Goal: Use online tool/utility: Utilize a website feature to perform a specific function

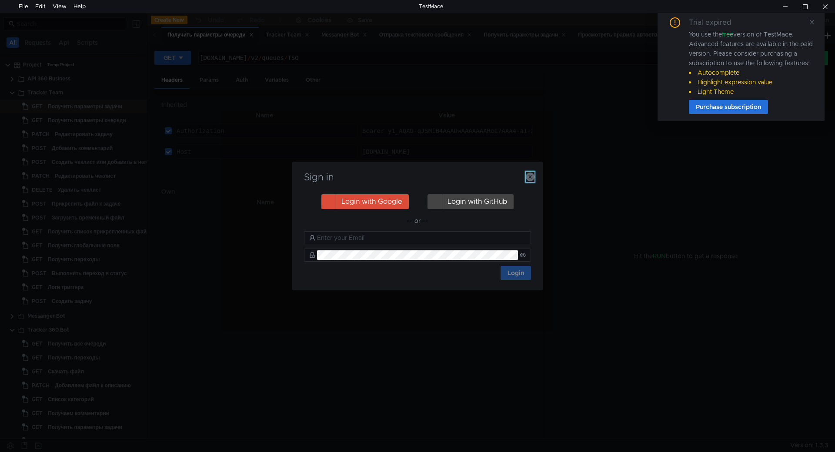
click at [526, 179] on icon "button" at bounding box center [530, 177] width 9 height 9
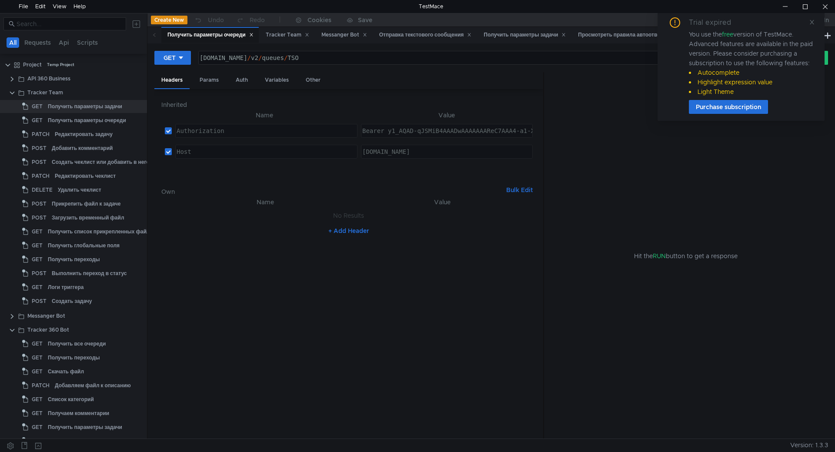
click at [261, 328] on nz-table "Name Value No Results + Add Header" at bounding box center [348, 314] width 375 height 235
click at [94, 284] on div "Логи триггера" at bounding box center [85, 287] width 74 height 13
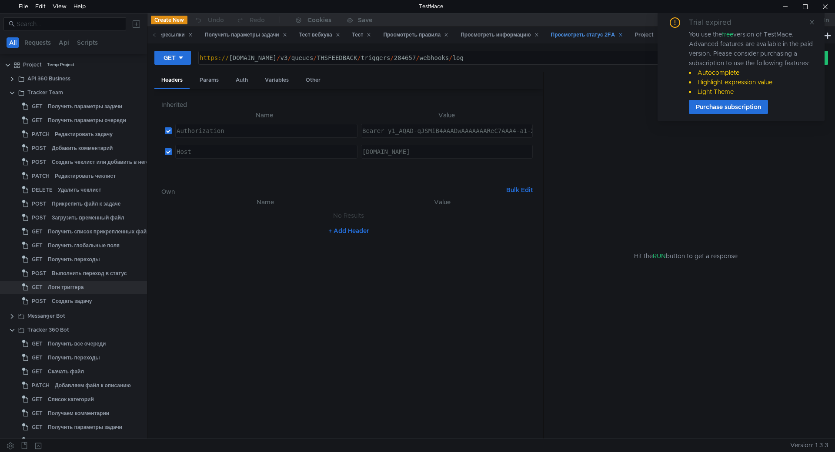
click at [536, 51] on div "https:// st-api.yandex-team.ru / v3 / queues / THSFEEDBACK / triggers / 284657 …" at bounding box center [483, 57] width 568 height 13
click at [810, 17] on div "Trial expired You use the free version of TestMace. Advanced features are avail…" at bounding box center [740, 65] width 167 height 110
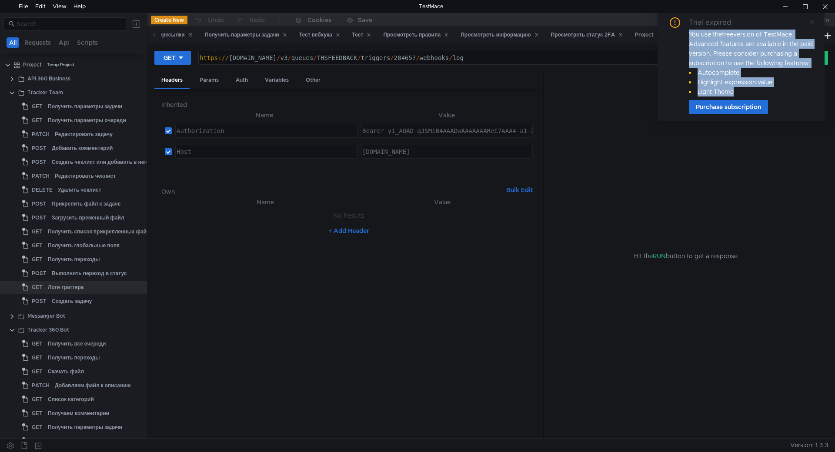
click at [810, 24] on icon at bounding box center [812, 22] width 6 height 6
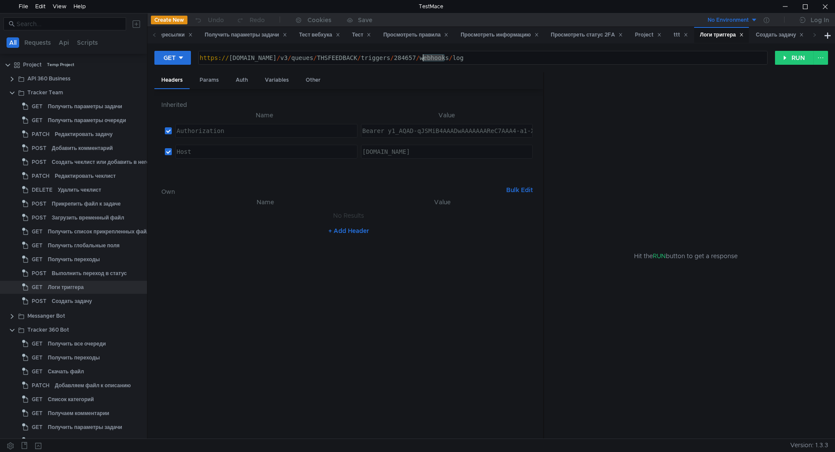
drag, startPoint x: 445, startPoint y: 54, endPoint x: 423, endPoint y: 55, distance: 22.6
click at [423, 55] on div "https:// st-api.yandex-team.ru / v3 / queues / THSFEEDBACK / triggers / 284657 …" at bounding box center [482, 64] width 568 height 21
paste textarea "52049"
click at [779, 59] on button "RUN" at bounding box center [794, 58] width 39 height 14
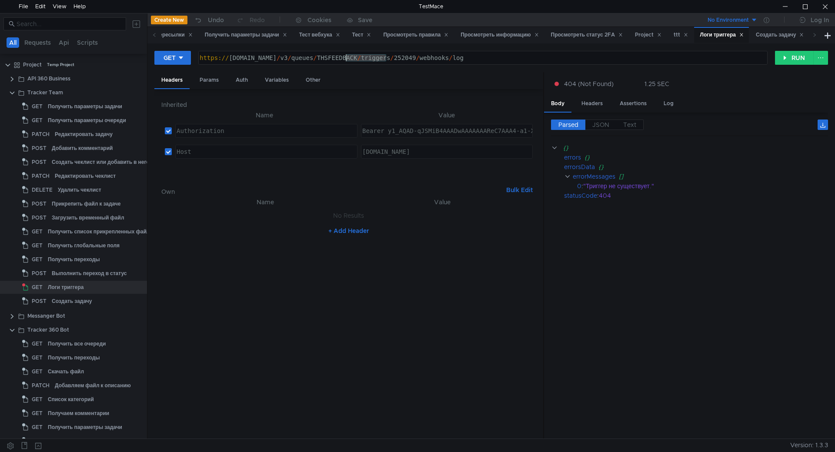
drag, startPoint x: 387, startPoint y: 55, endPoint x: 347, endPoint y: 55, distance: 39.6
click at [347, 55] on div "https:// st-api.yandex-team.ru / v3 / queues / THSFEEDBACK / triggers / 252049 …" at bounding box center [482, 64] width 568 height 21
click at [548, 53] on div "https:// st-api.yandex-team.ru / v3 / queues / TSO / triggers / 252049 / webhoo…" at bounding box center [483, 57] width 568 height 13
type textarea "[URL][DOMAIN_NAME]"
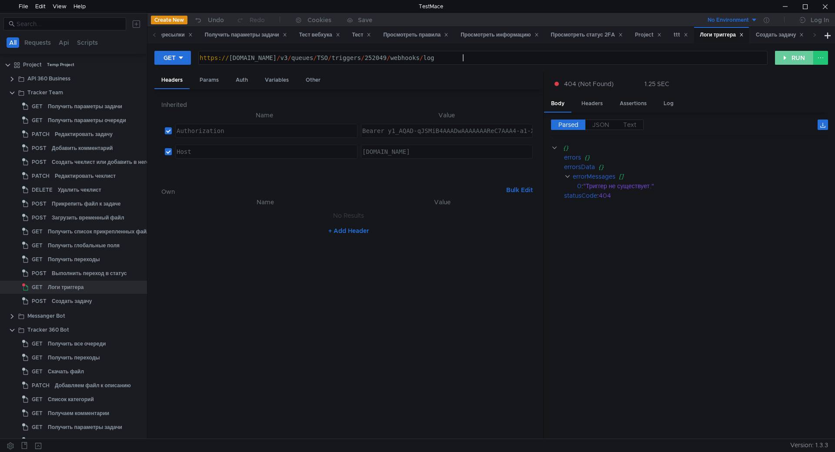
click at [784, 57] on button "RUN" at bounding box center [794, 58] width 39 height 14
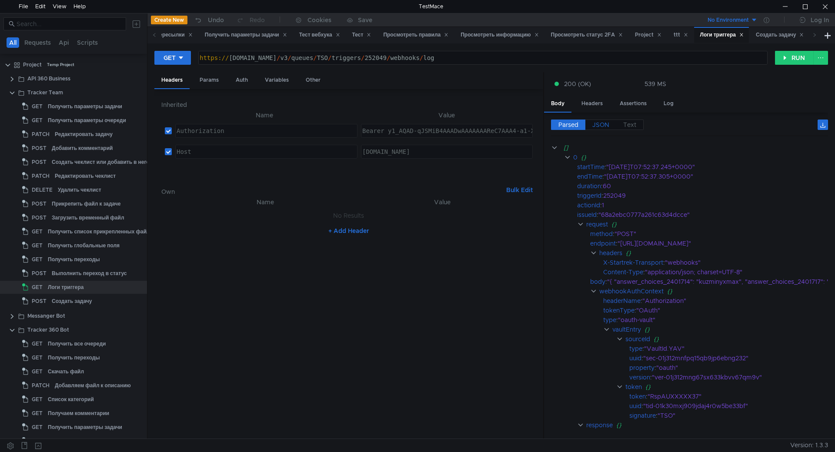
click at [599, 128] on span "JSON" at bounding box center [600, 125] width 17 height 8
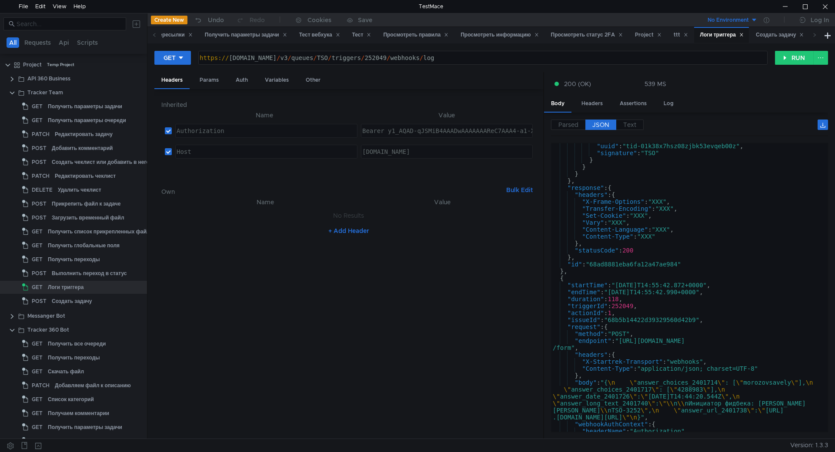
scroll to position [0, 0]
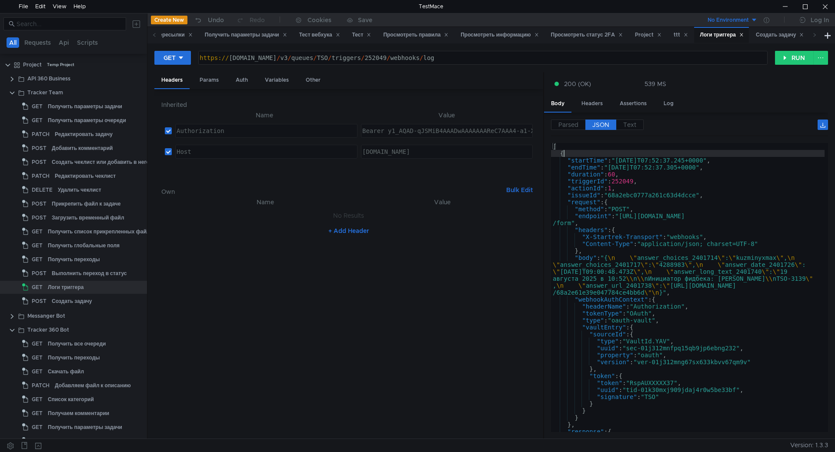
type textarea "{"
click at [718, 151] on div "[ { "startTime" : "2025-08-19T07:52:37.245+0000" , "endTime" : "2025-08-19T07:5…" at bounding box center [687, 294] width 273 height 303
click at [826, 2] on div at bounding box center [825, 6] width 20 height 13
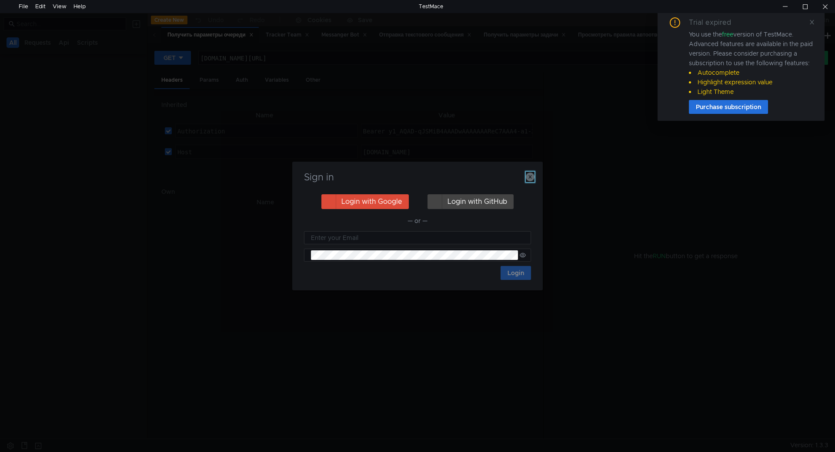
click at [527, 180] on icon "button" at bounding box center [530, 177] width 9 height 9
click at [810, 22] on icon at bounding box center [812, 22] width 6 height 6
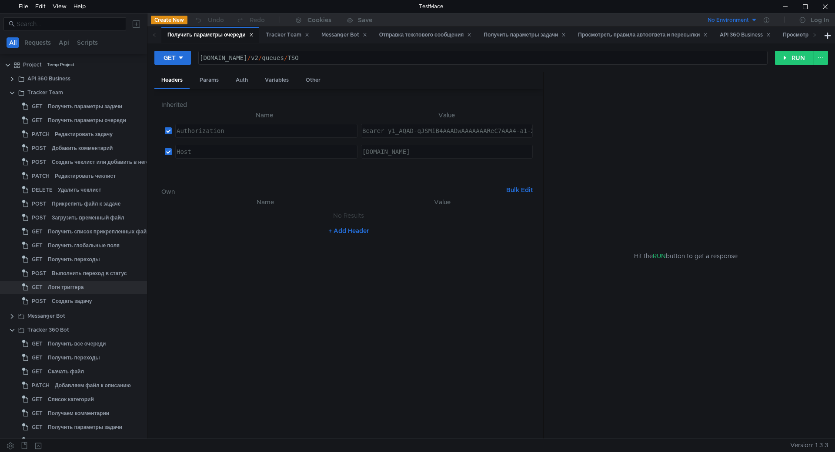
click at [527, 176] on nz-table "Name Value Authorization הההההההההההההההההההההההההההההההההההההההההההההההההההההה…" at bounding box center [348, 143] width 375 height 66
click at [78, 287] on div "Логи триггера" at bounding box center [66, 287] width 36 height 13
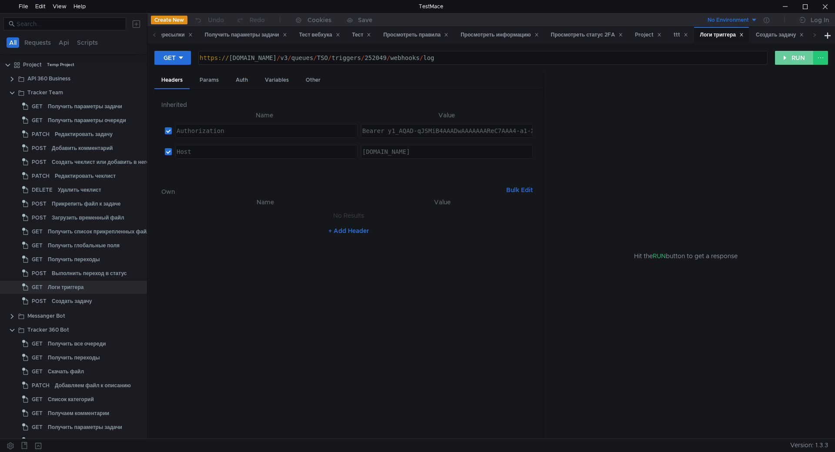
click at [789, 59] on button "RUN" at bounding box center [794, 58] width 39 height 14
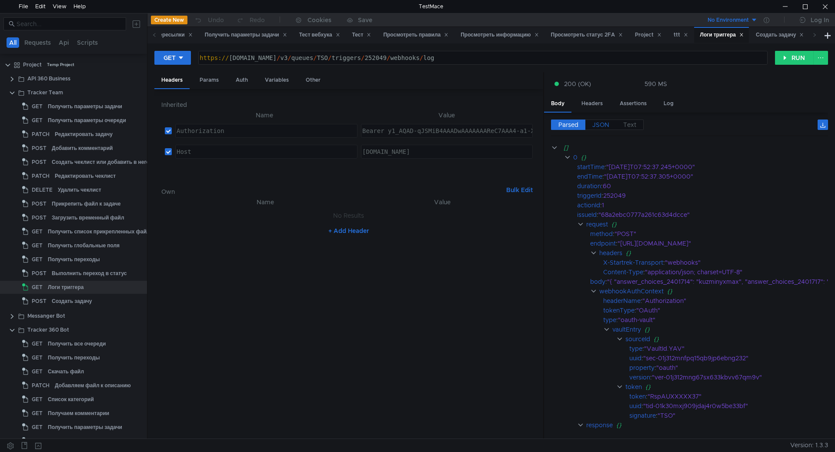
click at [607, 122] on span "JSON" at bounding box center [600, 125] width 17 height 8
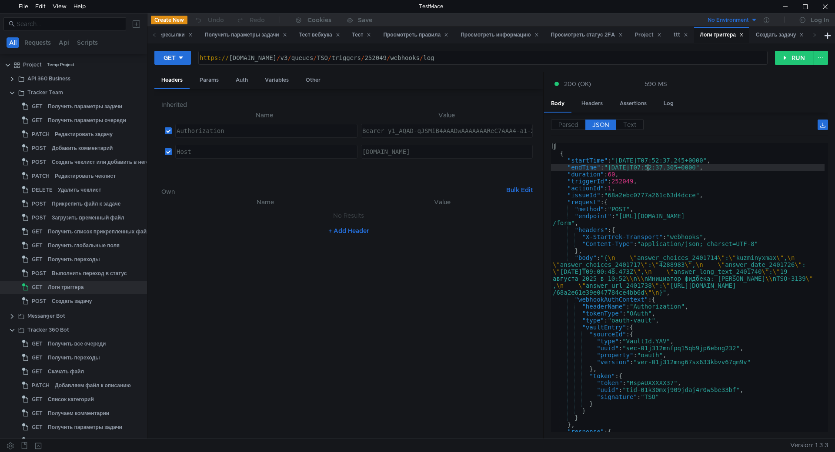
click at [644, 163] on div "[ { "startTime" : "2025-08-19T07:52:37.245+0000" , "endTime" : "2025-08-19T07:5…" at bounding box center [687, 294] width 273 height 303
click at [639, 173] on div "[ { "startTime" : "2025-08-19T07:52:37.245+0000" , "endTime" : "2025-08-19T07:5…" at bounding box center [687, 294] width 273 height 303
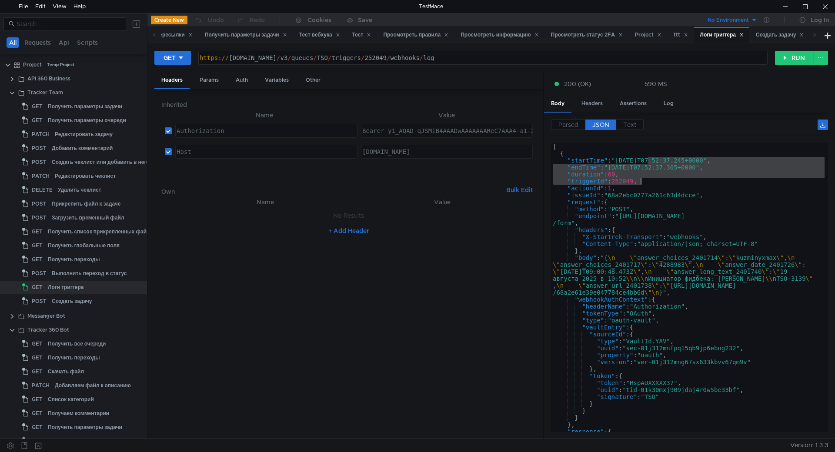
drag, startPoint x: 646, startPoint y: 157, endPoint x: 656, endPoint y: 208, distance: 51.4
click at [656, 208] on div "[ { "startTime" : "2025-08-19T07:52:37.245+0000" , "endTime" : "2025-08-19T07:5…" at bounding box center [687, 294] width 273 height 303
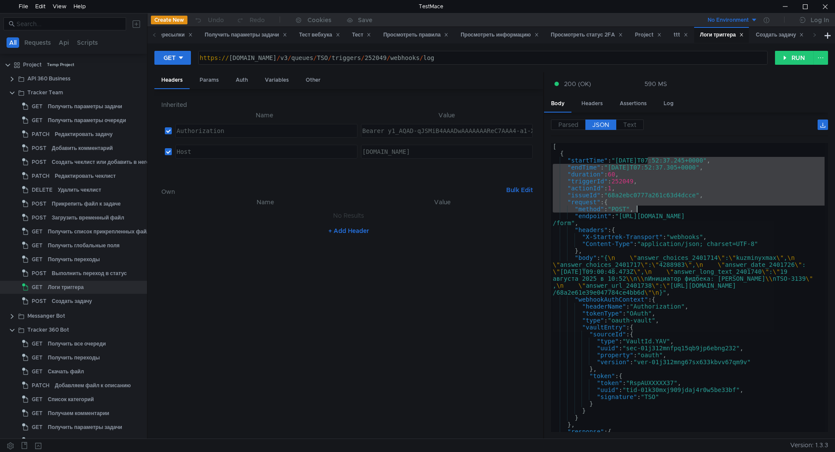
click at [655, 177] on div "[ { "startTime" : "2025-08-19T07:52:37.245+0000" , "endTime" : "2025-08-19T07:5…" at bounding box center [687, 287] width 273 height 289
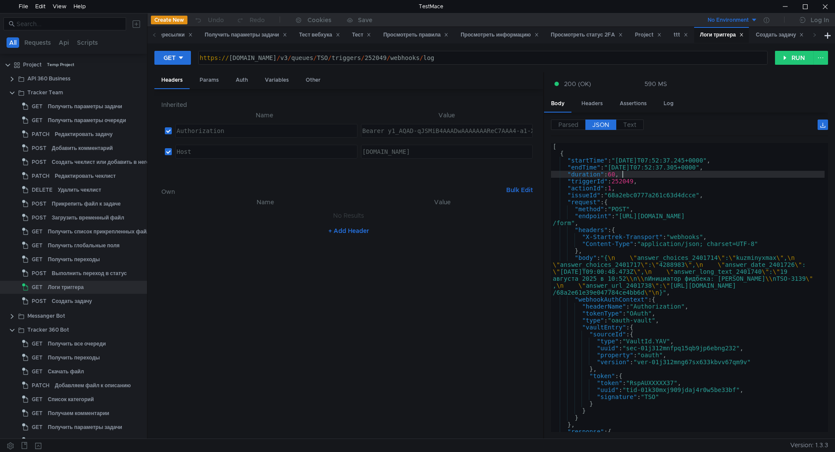
click at [574, 223] on div "[ { "startTime" : "2025-08-19T07:52:37.245+0000" , "endTime" : "2025-08-19T07:5…" at bounding box center [687, 294] width 273 height 303
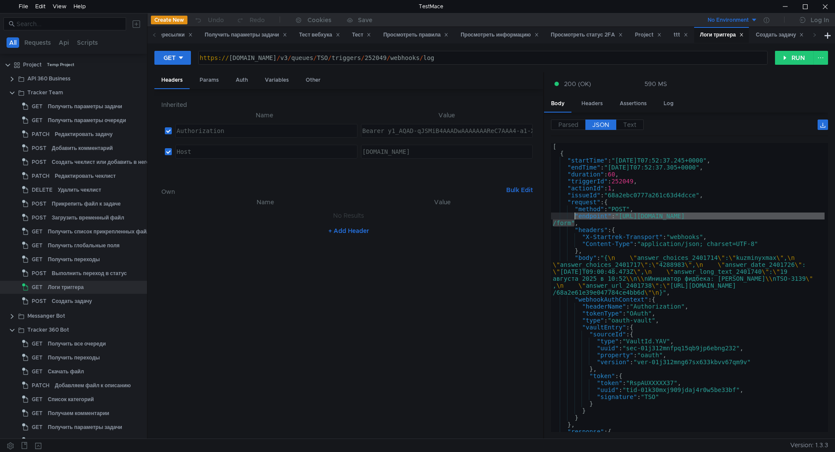
drag, startPoint x: 576, startPoint y: 225, endPoint x: 575, endPoint y: 215, distance: 10.0
click at [575, 215] on div "[ { "startTime" : "2025-08-19T07:52:37.245+0000" , "endTime" : "2025-08-19T07:5…" at bounding box center [687, 294] width 273 height 303
click at [575, 219] on div "[ { "startTime" : "2025-08-19T07:52:37.245+0000" , "endTime" : "2025-08-19T07:5…" at bounding box center [687, 287] width 273 height 289
drag, startPoint x: 574, startPoint y: 213, endPoint x: 573, endPoint y: 223, distance: 9.7
click at [573, 223] on div "[ { "startTime" : "2025-08-19T07:52:37.245+0000" , "endTime" : "2025-08-19T07:5…" at bounding box center [687, 294] width 273 height 303
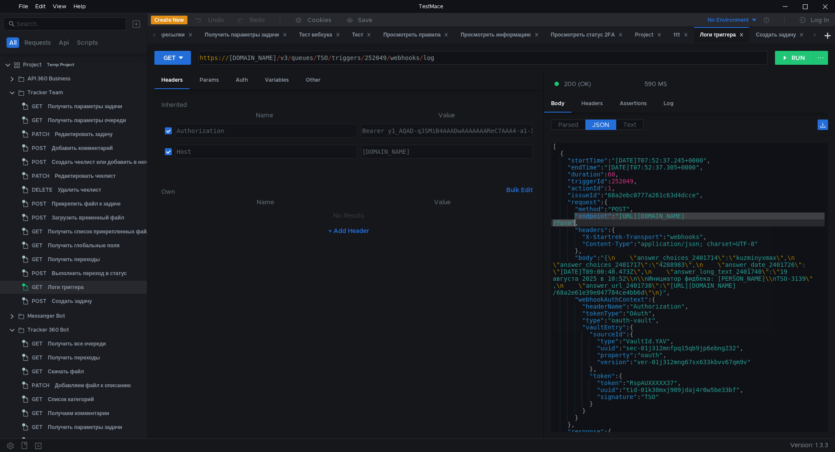
click at [573, 223] on div "[ { "startTime" : "2025-08-19T07:52:37.245+0000" , "endTime" : "2025-08-19T07:5…" at bounding box center [687, 287] width 273 height 289
drag, startPoint x: 576, startPoint y: 222, endPoint x: 577, endPoint y: 216, distance: 5.7
click at [577, 216] on div "[ { "startTime" : "2025-08-19T07:52:37.245+0000" , "endTime" : "2025-08-19T07:5…" at bounding box center [687, 294] width 273 height 303
click at [577, 219] on div "[ { "startTime" : "2025-08-19T07:52:37.245+0000" , "endTime" : "2025-08-19T07:5…" at bounding box center [687, 287] width 273 height 289
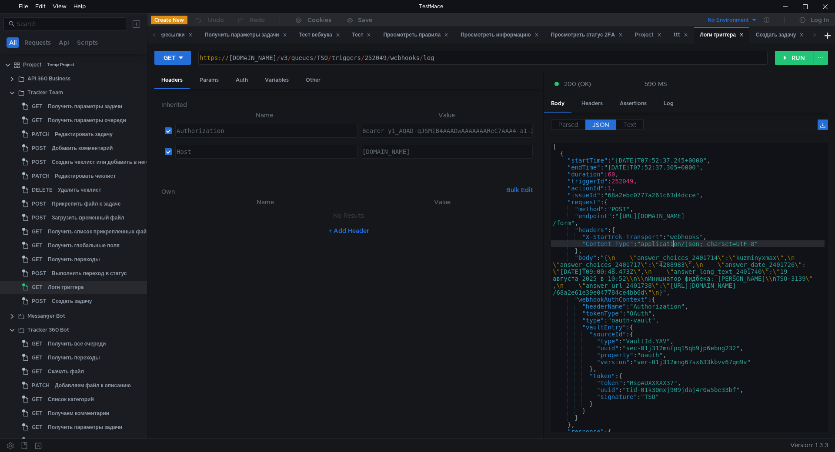
click at [674, 247] on div "[ { "startTime" : "2025-08-19T07:52:37.245+0000" , "endTime" : "2025-08-19T07:5…" at bounding box center [687, 294] width 273 height 303
click at [667, 234] on div "[ { "startTime" : "2025-08-19T07:52:37.245+0000" , "endTime" : "2025-08-19T07:5…" at bounding box center [687, 294] width 273 height 303
click at [667, 233] on div "[ { "startTime" : "2025-08-19T07:52:37.245+0000" , "endTime" : "2025-08-19T07:5…" at bounding box center [687, 287] width 273 height 289
type textarea ""headers": {"
click at [663, 231] on div "[ { "startTime" : "2025-08-19T07:52:37.245+0000" , "endTime" : "2025-08-19T07:5…" at bounding box center [687, 294] width 273 height 303
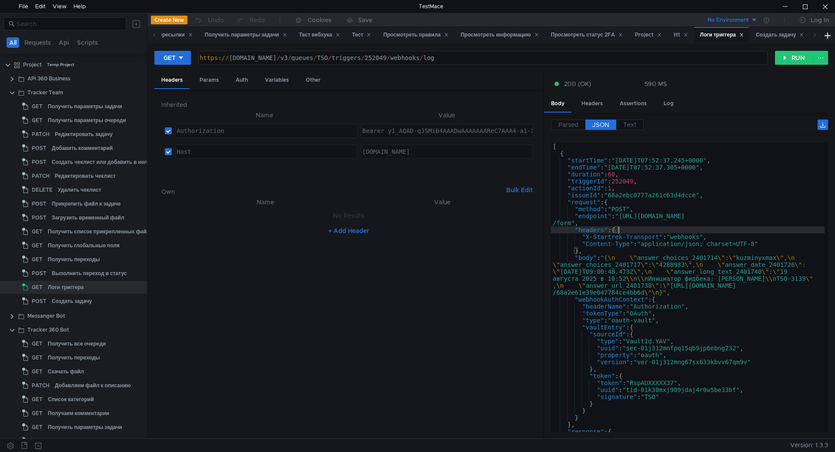
click at [567, 118] on div "Parsed JSON Text [] 0 {} startTime : "2025-08-19T07:52:37.245+0000" endTime : "…" at bounding box center [686, 276] width 284 height 327
click at [567, 120] on label "Parsed" at bounding box center [568, 125] width 34 height 10
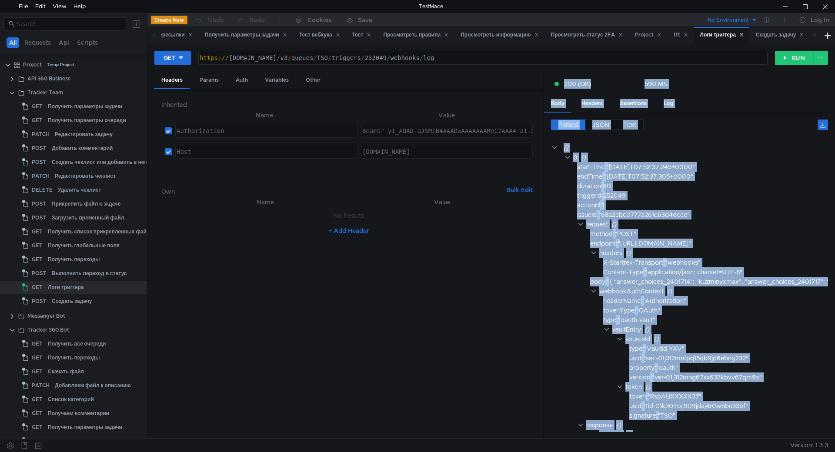
drag, startPoint x: 829, startPoint y: 155, endPoint x: 493, endPoint y: 261, distance: 352.5
click at [486, 265] on div "GET https:// st-api.yandex-team.ru / v3 / queues / TSO / triggers / 252049 / we…" at bounding box center [490, 240] width 687 height 395
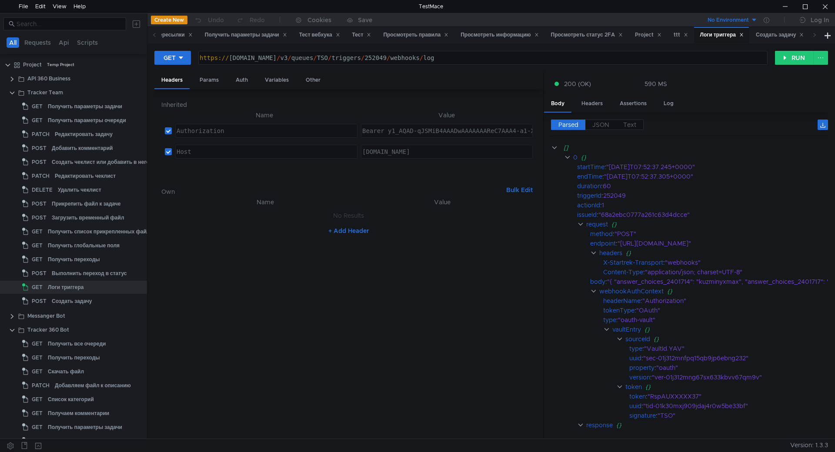
drag, startPoint x: 824, startPoint y: 154, endPoint x: 828, endPoint y: 167, distance: 13.2
click at [826, 177] on cdk-virtual-scroll-viewport "[] 0 {} startTime : "2025-08-19T07:52:37.245+0000" endTime : "2025-08-19T07:52:…" at bounding box center [689, 287] width 277 height 289
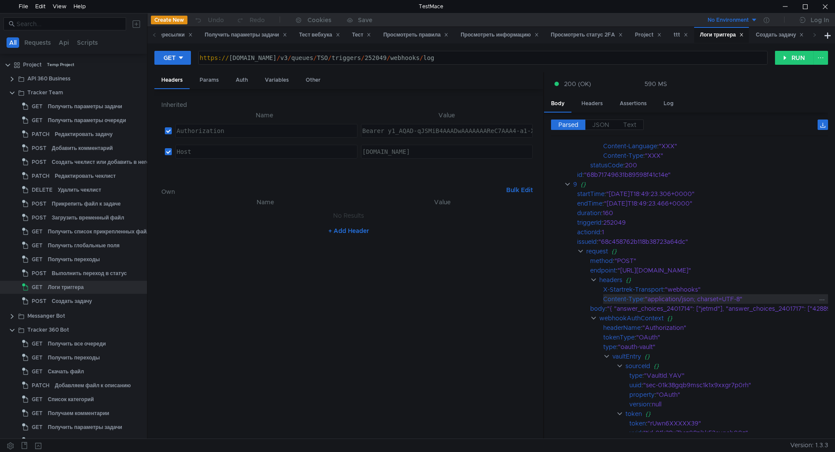
scroll to position [3555, 0]
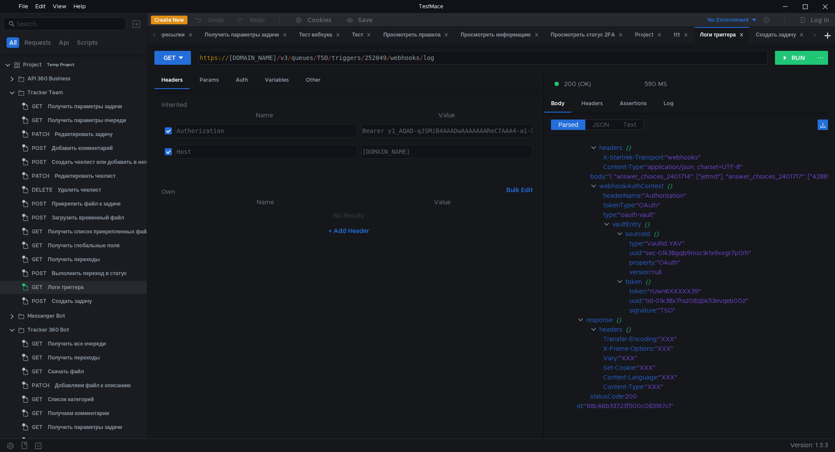
scroll to position [3701, 0]
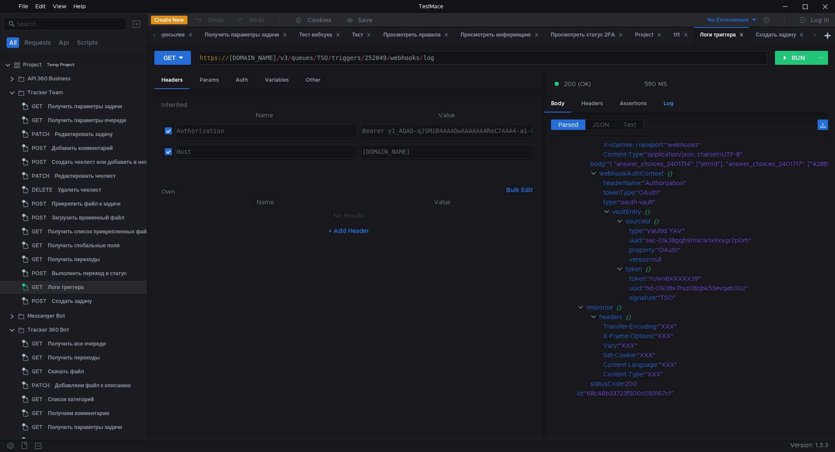
click at [665, 104] on div "Log" at bounding box center [669, 104] width 24 height 16
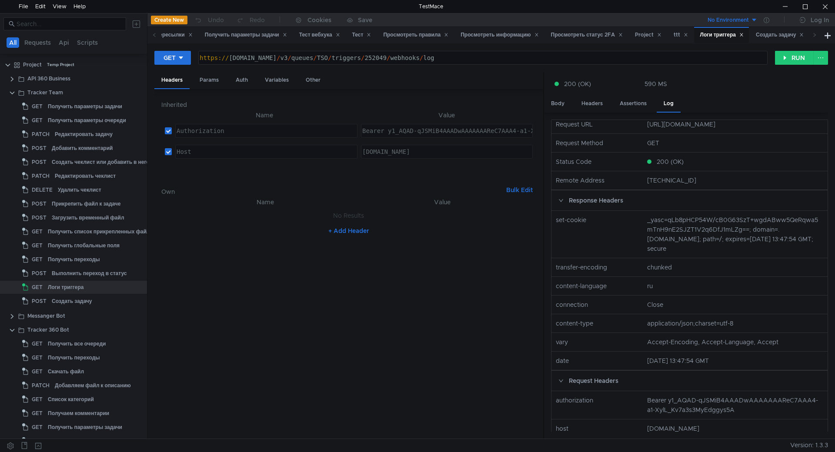
scroll to position [0, 0]
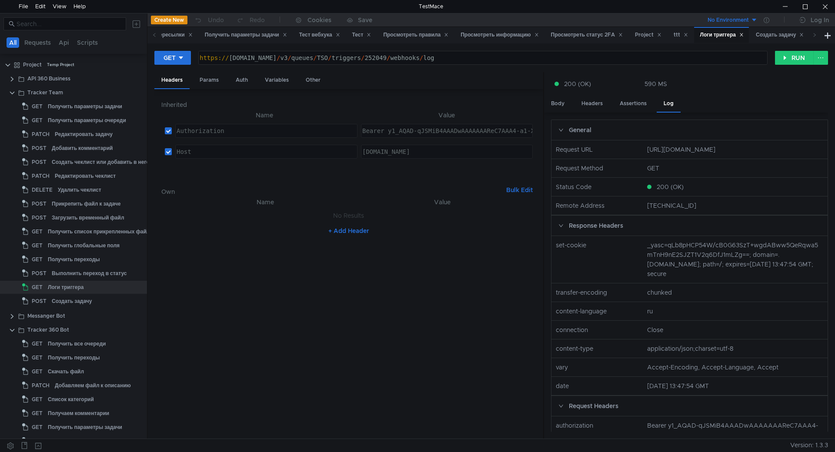
drag, startPoint x: 711, startPoint y: 160, endPoint x: 695, endPoint y: 161, distance: 16.1
click at [695, 154] on nz-col "[URL][DOMAIN_NAME]" at bounding box center [735, 150] width 183 height 10
click at [697, 172] on nz-row "Request Method GET" at bounding box center [689, 168] width 283 height 19
click at [827, 9] on div at bounding box center [825, 6] width 20 height 13
